Goal: Task Accomplishment & Management: Use online tool/utility

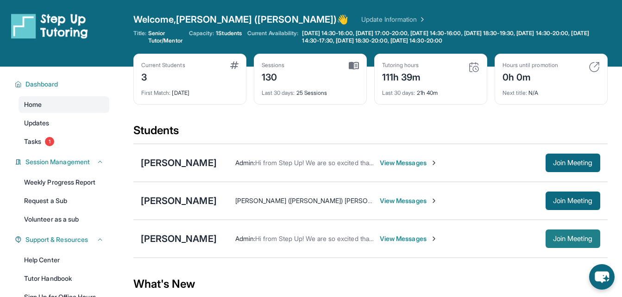
click at [564, 238] on span "Join Meeting" at bounding box center [573, 239] width 40 height 6
click at [179, 238] on div "[PERSON_NAME]" at bounding box center [179, 238] width 76 height 13
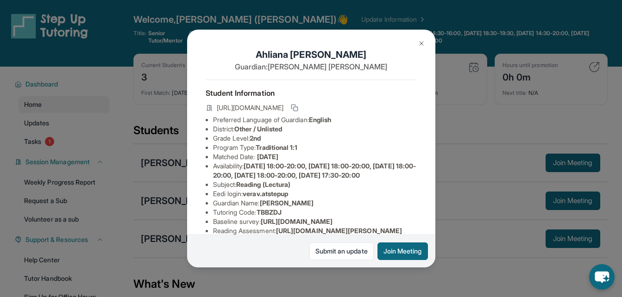
click at [421, 42] on img at bounding box center [420, 43] width 7 height 7
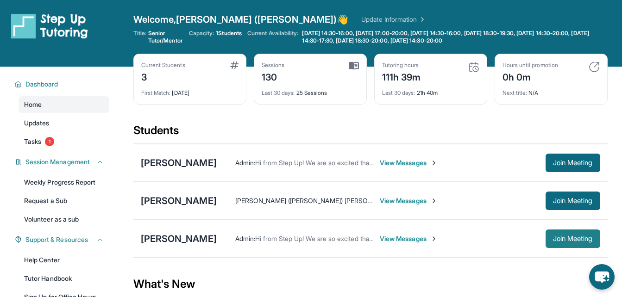
click at [553, 239] on span "Join Meeting" at bounding box center [573, 239] width 40 height 6
click at [559, 236] on span "Join Meeting" at bounding box center [573, 239] width 40 height 6
click at [567, 238] on span "Join Meeting" at bounding box center [573, 239] width 40 height 6
click at [561, 240] on span "Join Meeting" at bounding box center [573, 239] width 40 height 6
click at [570, 232] on button "Join Meeting" at bounding box center [572, 239] width 55 height 19
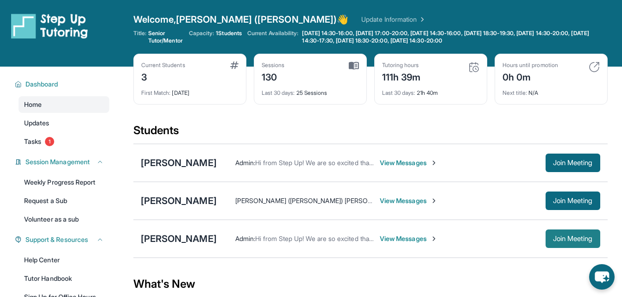
click at [564, 240] on span "Join Meeting" at bounding box center [573, 239] width 40 height 6
click at [392, 240] on span "View Messages" at bounding box center [408, 238] width 58 height 9
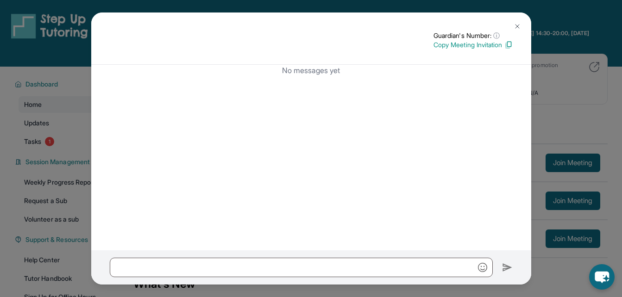
drag, startPoint x: 516, startPoint y: 27, endPoint x: 554, endPoint y: 19, distance: 39.3
click at [554, 19] on div "Guardian's Number: ⓘ This isn't the guardian's real number — it's a private for…" at bounding box center [311, 148] width 622 height 297
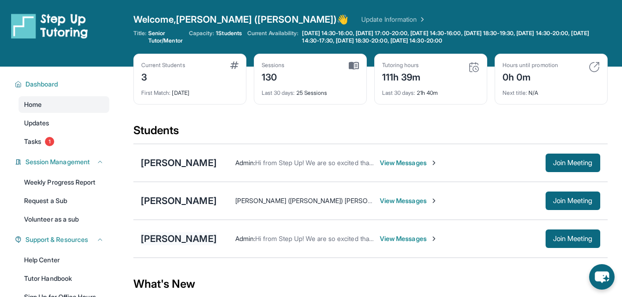
click at [187, 240] on div "[PERSON_NAME]" at bounding box center [179, 238] width 76 height 13
